Goal: Task Accomplishment & Management: Use online tool/utility

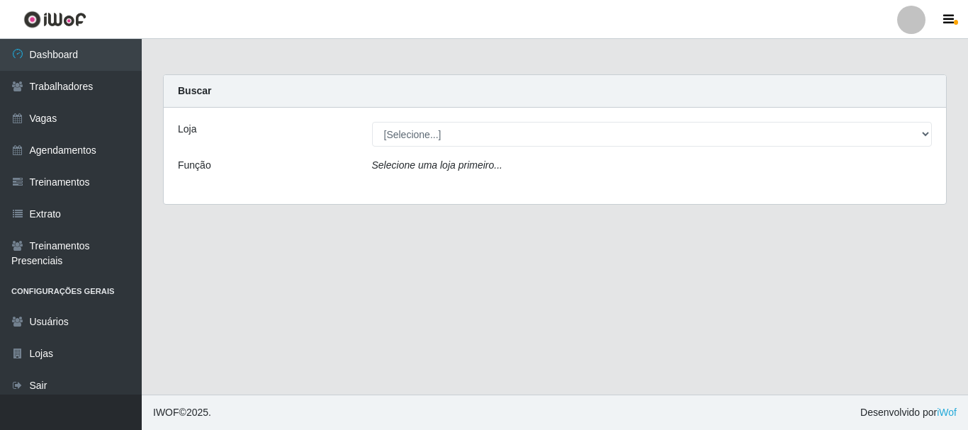
select select "279"
click at [372, 122] on select "[Selecione...] [GEOGRAPHIC_DATA]" at bounding box center [652, 134] width 560 height 25
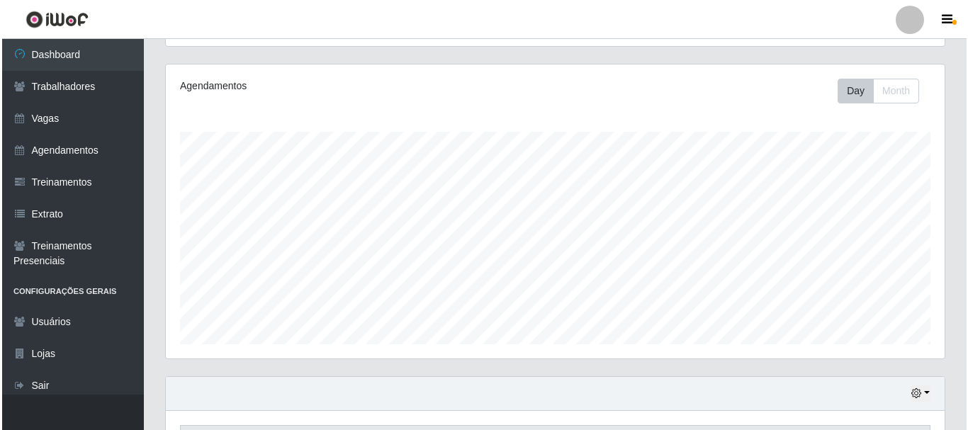
scroll to position [480, 0]
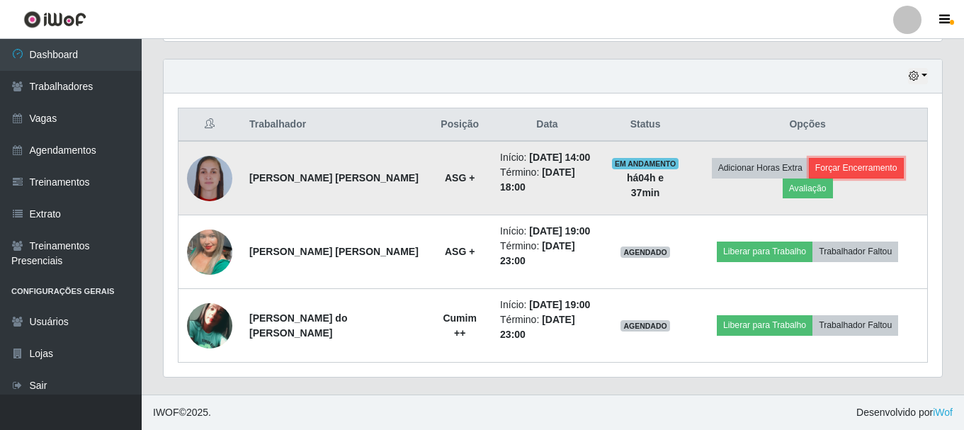
click at [834, 167] on button "Forçar Encerramento" at bounding box center [856, 168] width 95 height 20
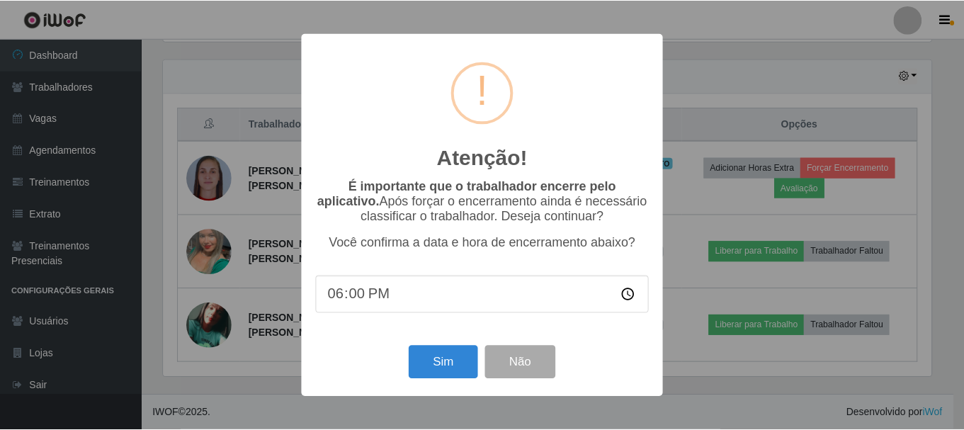
scroll to position [294, 771]
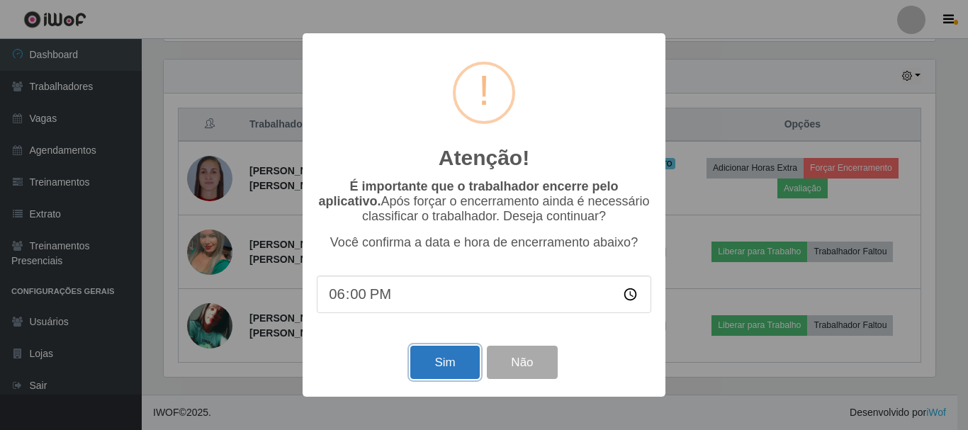
click at [431, 360] on button "Sim" at bounding box center [444, 362] width 69 height 33
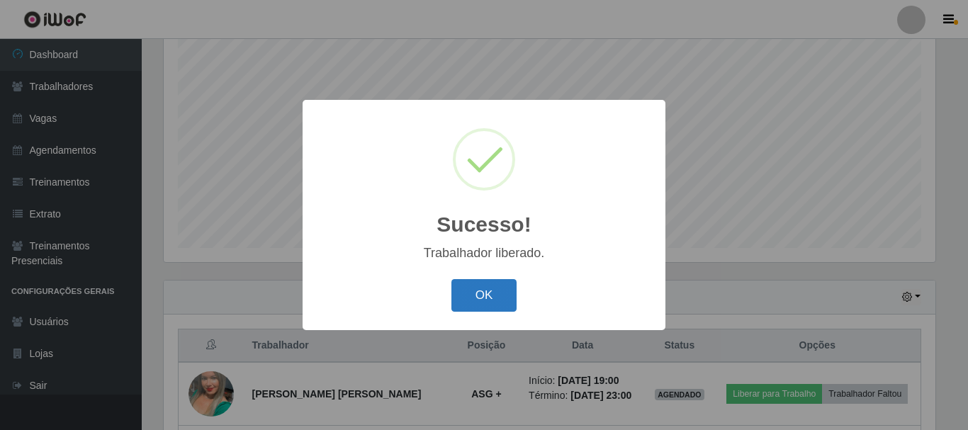
click at [459, 307] on button "OK" at bounding box center [484, 295] width 66 height 33
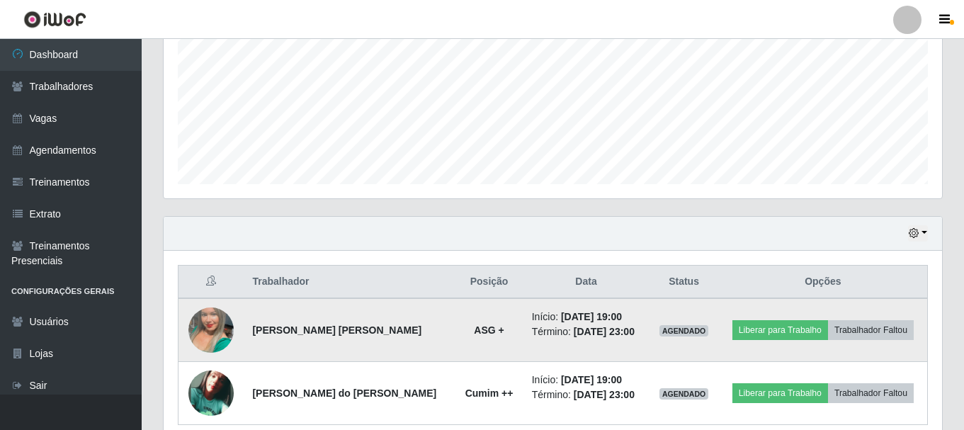
scroll to position [385, 0]
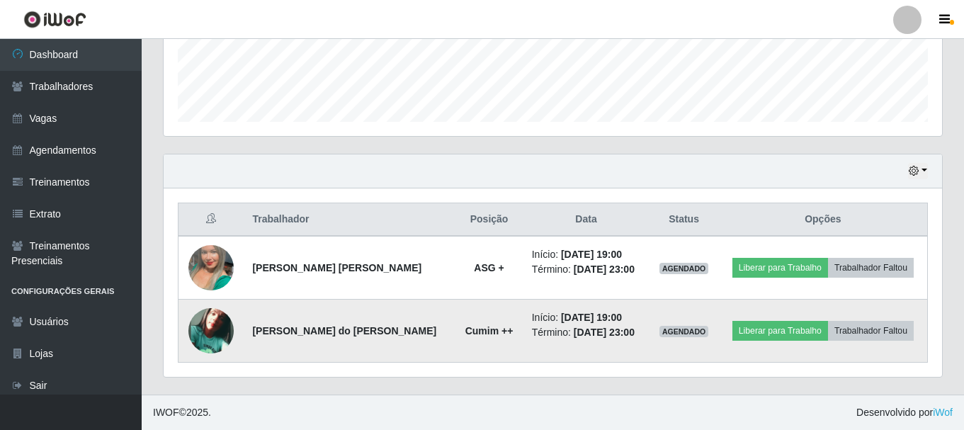
click at [220, 337] on img at bounding box center [210, 330] width 45 height 45
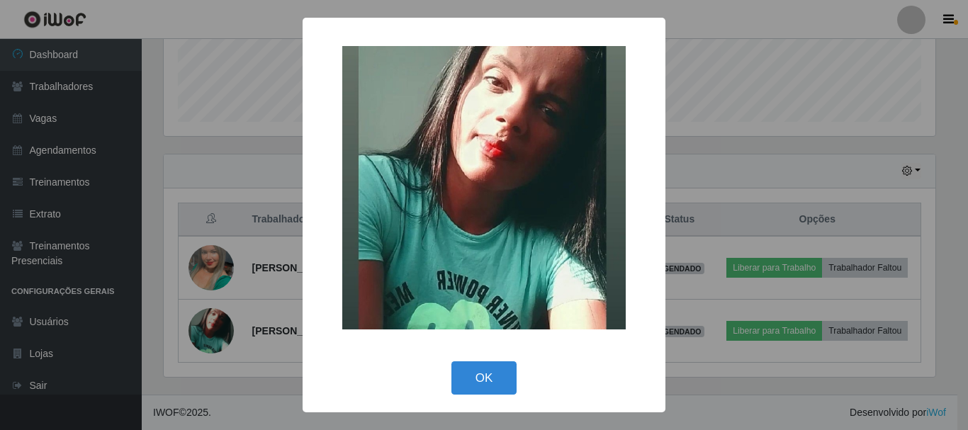
click at [176, 94] on div "× OK Cancel" at bounding box center [484, 215] width 968 height 430
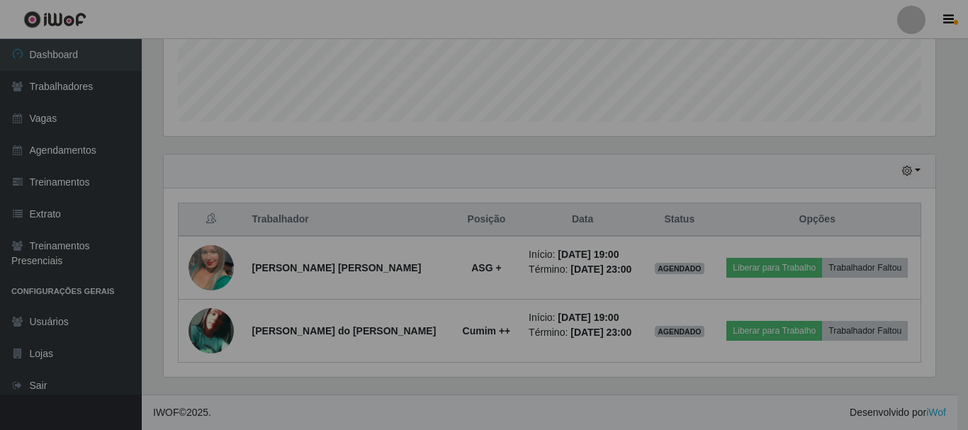
scroll to position [294, 778]
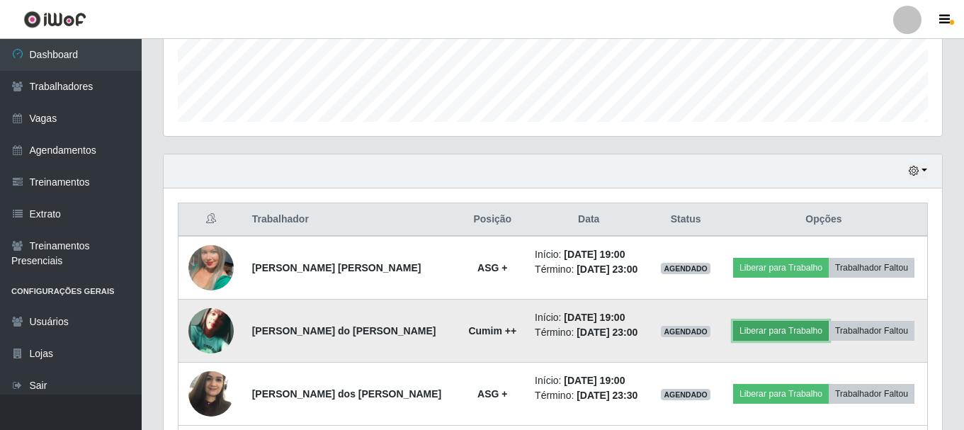
click at [774, 321] on button "Liberar para Trabalho" at bounding box center [781, 331] width 96 height 20
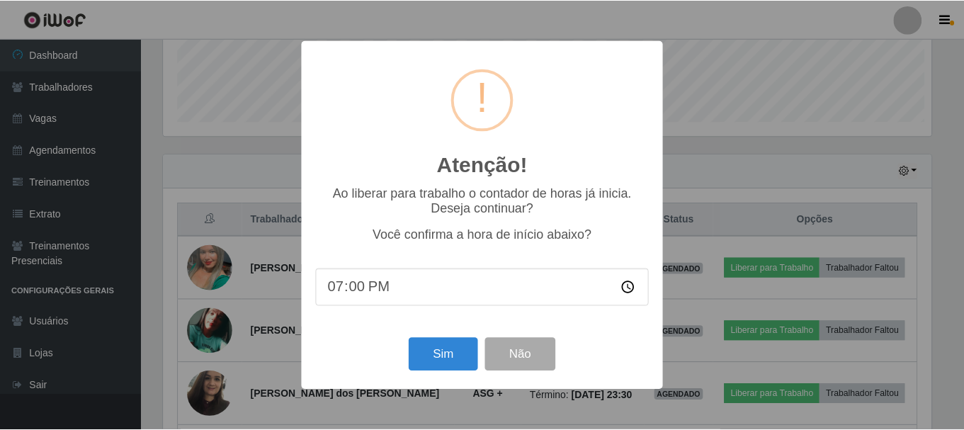
scroll to position [294, 771]
click at [436, 353] on button "Sim" at bounding box center [444, 354] width 69 height 33
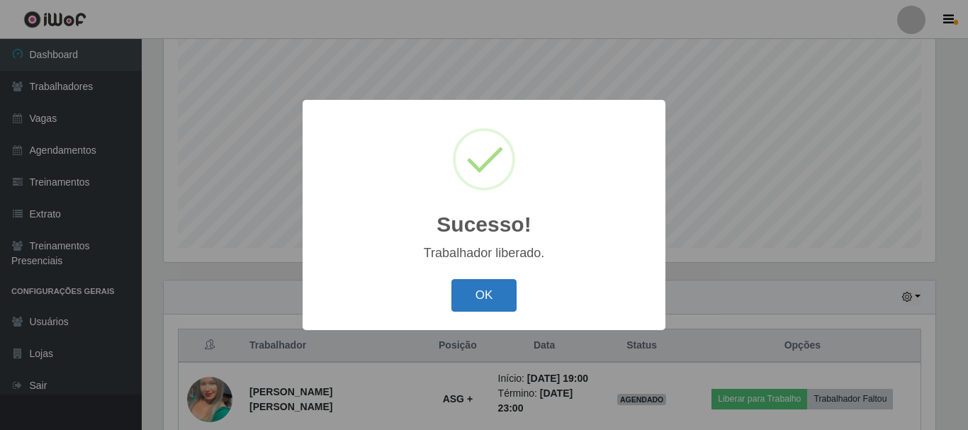
click at [496, 303] on button "OK" at bounding box center [484, 295] width 66 height 33
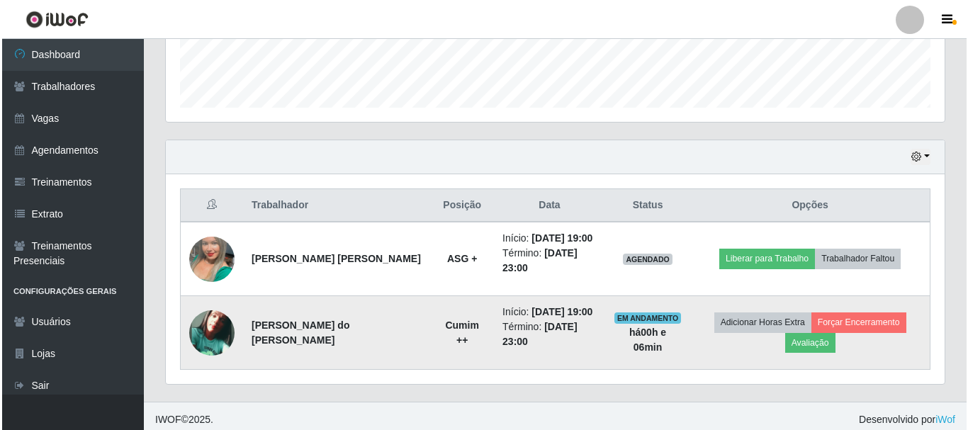
scroll to position [406, 0]
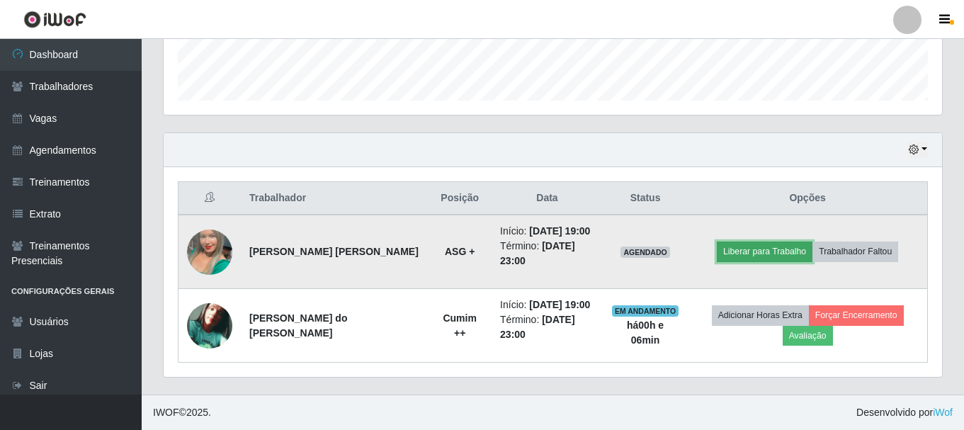
click at [776, 253] on button "Liberar para Trabalho" at bounding box center [765, 252] width 96 height 20
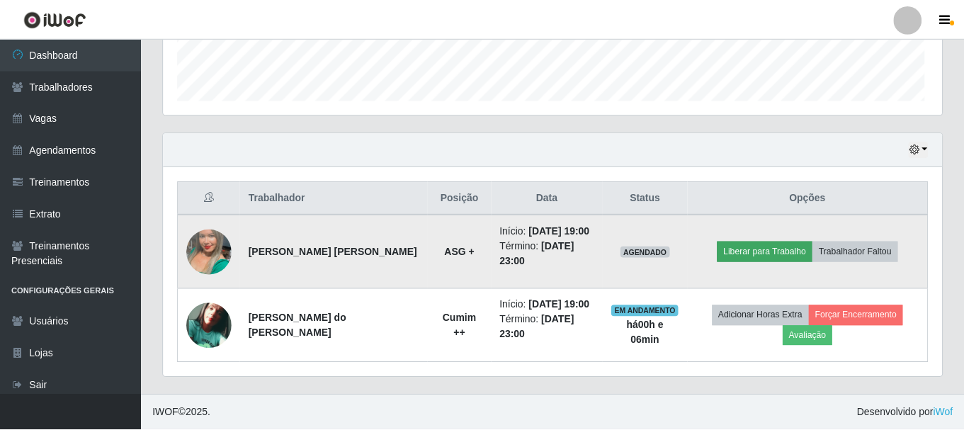
scroll to position [294, 771]
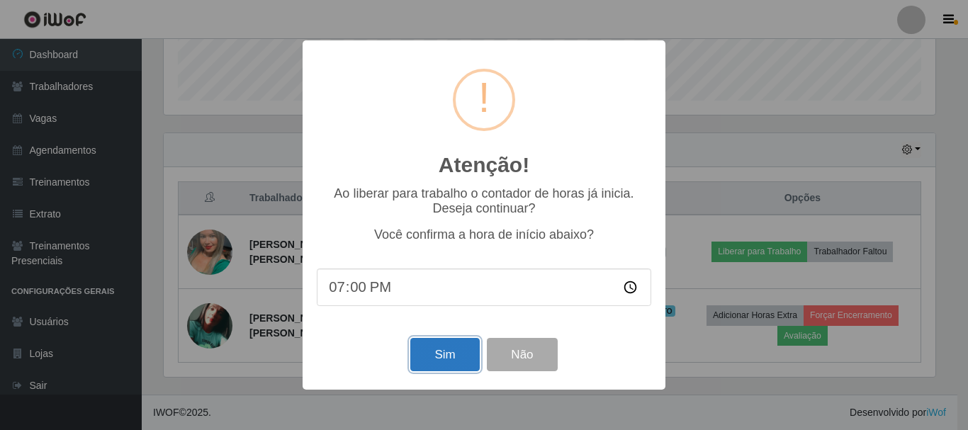
click at [445, 349] on button "Sim" at bounding box center [444, 354] width 69 height 33
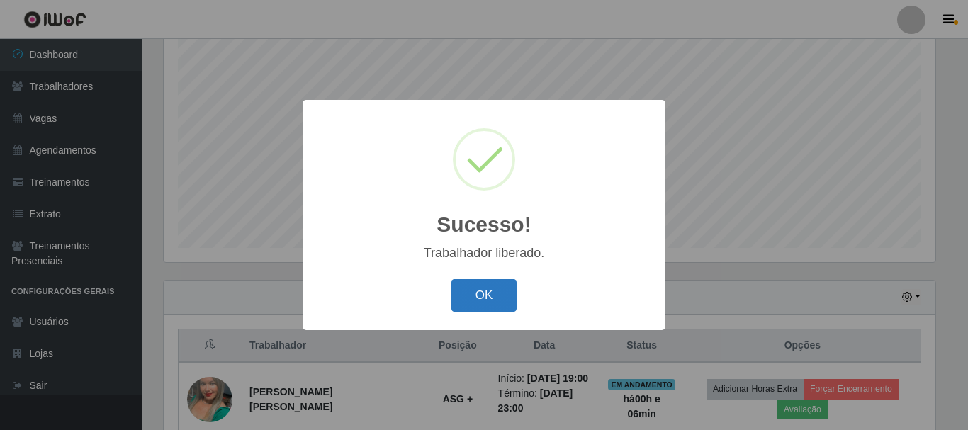
click at [481, 287] on button "OK" at bounding box center [484, 295] width 66 height 33
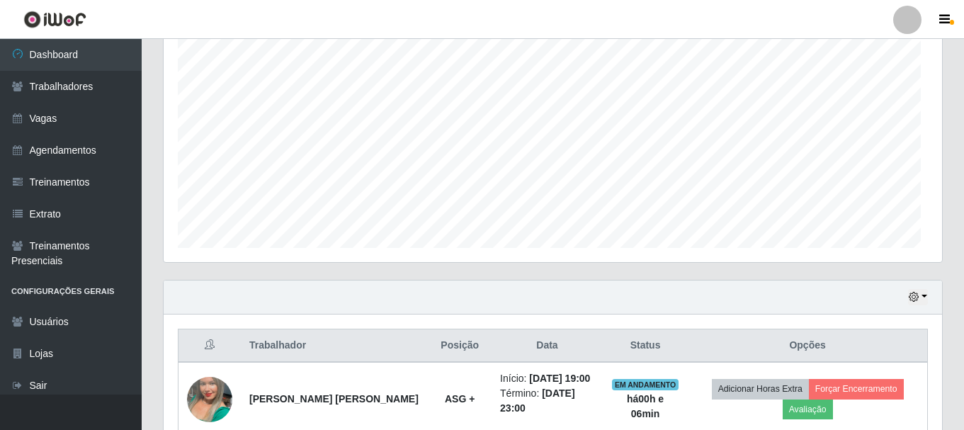
scroll to position [294, 778]
